Goal: Transaction & Acquisition: Book appointment/travel/reservation

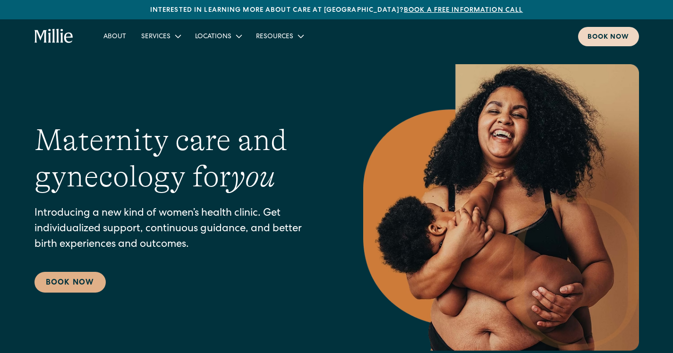
click at [616, 34] on div "Book now" at bounding box center [608, 38] width 42 height 10
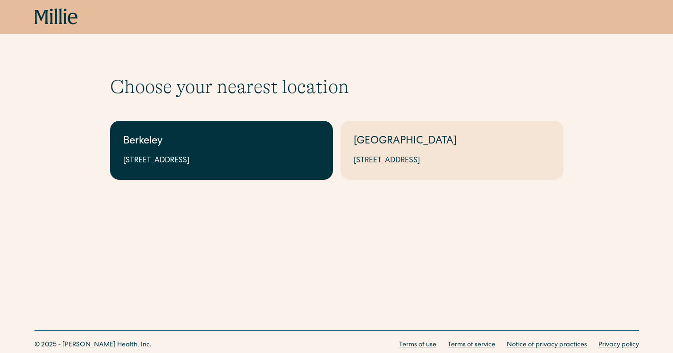
click at [245, 151] on link "Berkeley 2999 Regent St, Suite 524, Berkeley, CA 94705" at bounding box center [221, 150] width 223 height 59
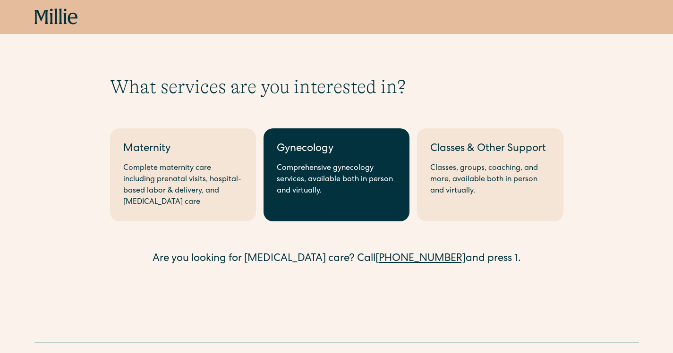
click at [303, 177] on div "Comprehensive gynecology services, available both in person and virtually." at bounding box center [336, 180] width 119 height 34
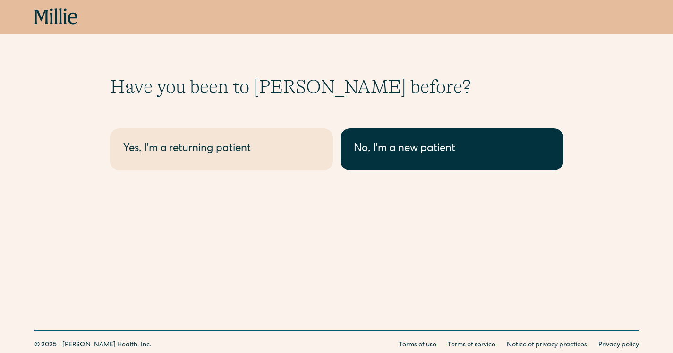
click at [406, 145] on div "No, I'm a new patient" at bounding box center [451, 150] width 196 height 16
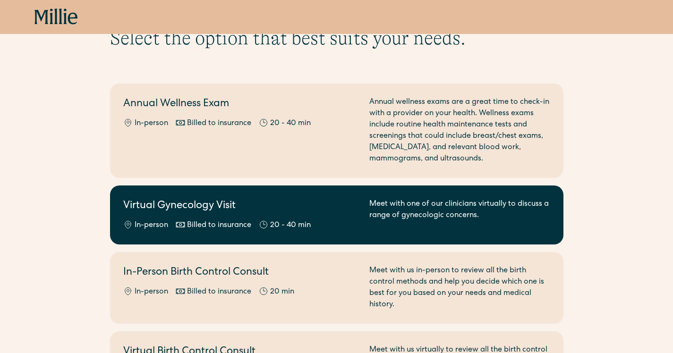
scroll to position [101, 0]
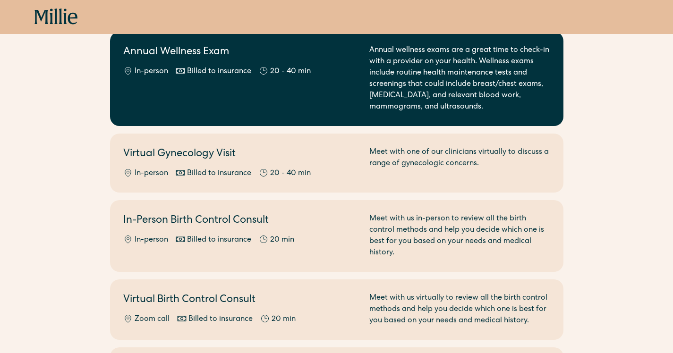
click at [248, 92] on div "Annual Wellness Exam In-person Billed to insurance 20 - 40 min" at bounding box center [240, 79] width 235 height 68
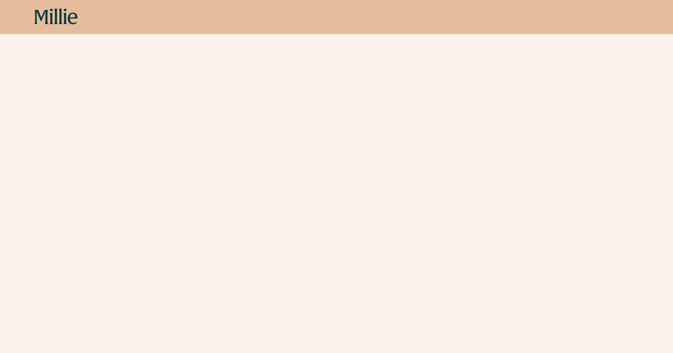
scroll to position [213, 0]
